Goal: Find specific page/section

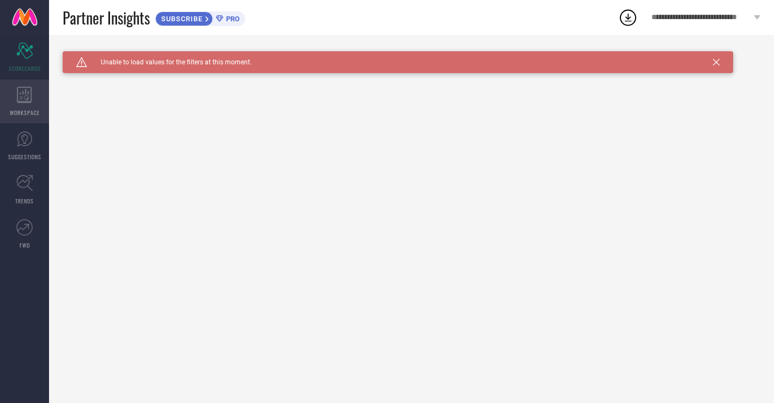
click at [34, 96] on div "WORKSPACE" at bounding box center [24, 102] width 49 height 44
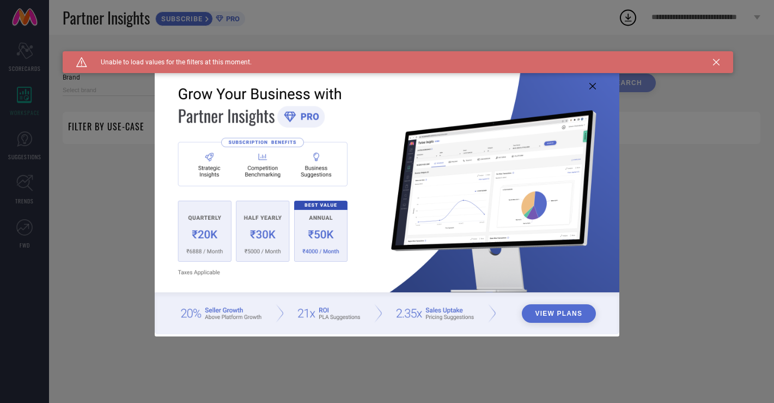
type input "1 STOP FASHION"
type input "All"
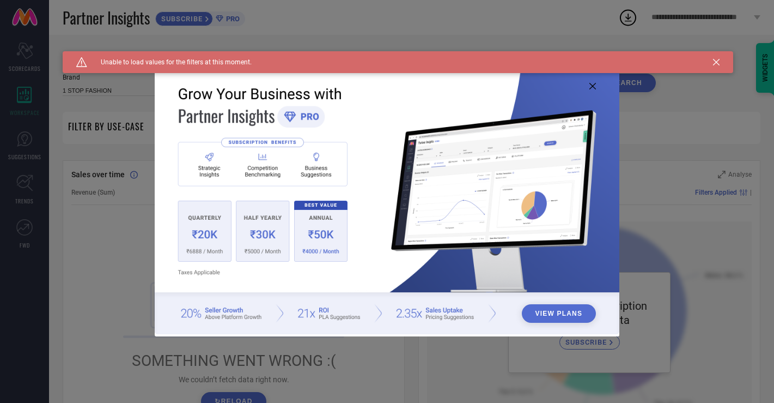
click at [715, 64] on icon at bounding box center [716, 62] width 7 height 7
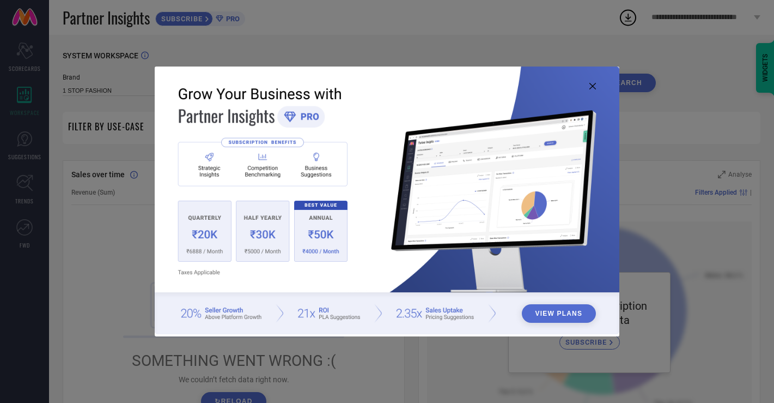
click at [593, 90] on img at bounding box center [387, 199] width 465 height 267
click at [587, 89] on img at bounding box center [387, 199] width 465 height 267
click at [593, 85] on icon at bounding box center [592, 86] width 7 height 7
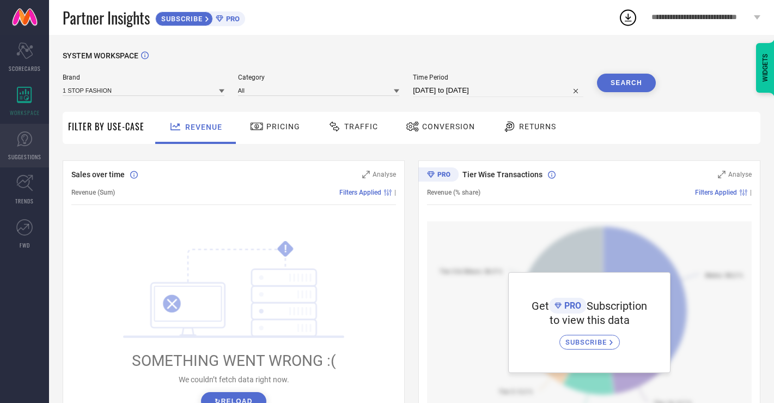
click at [36, 150] on link "SUGGESTIONS" at bounding box center [24, 146] width 49 height 44
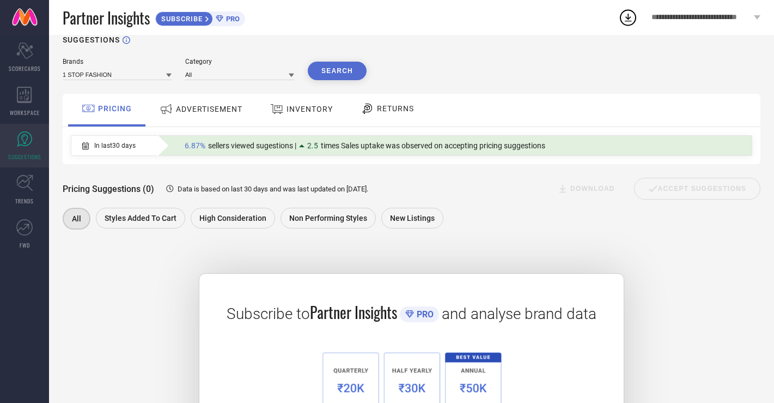
scroll to position [5, 0]
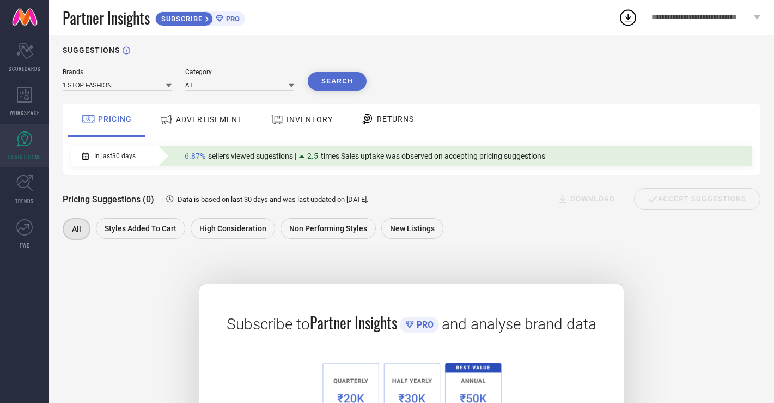
click at [230, 129] on div "ADVERTISEMENT" at bounding box center [201, 119] width 88 height 20
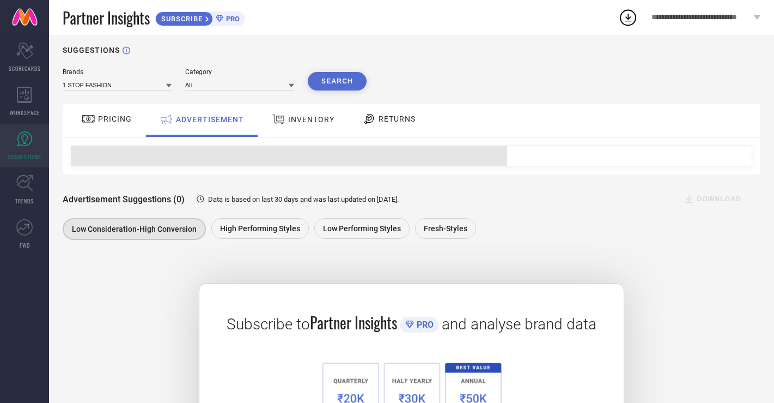
click at [288, 123] on span "INVENTORY" at bounding box center [311, 119] width 46 height 9
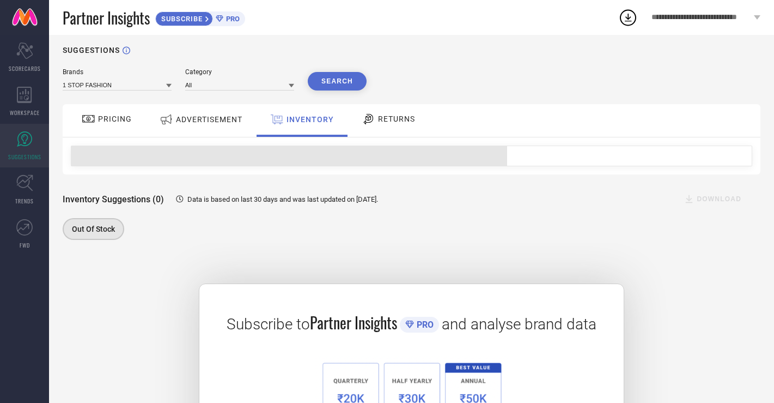
click at [382, 117] on span "RETURNS" at bounding box center [396, 118] width 37 height 9
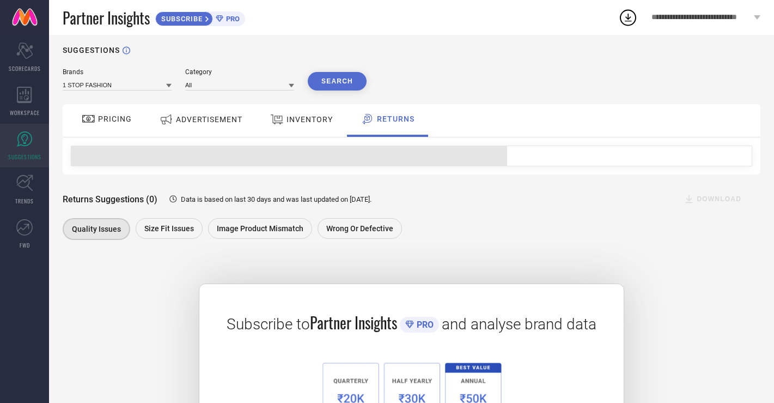
click at [304, 127] on div "INVENTORY" at bounding box center [301, 119] width 68 height 20
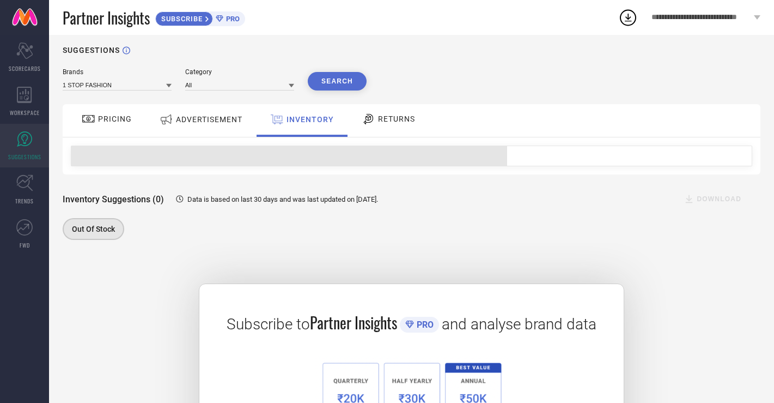
click at [153, 143] on div at bounding box center [412, 155] width 698 height 37
